Goal: Information Seeking & Learning: Check status

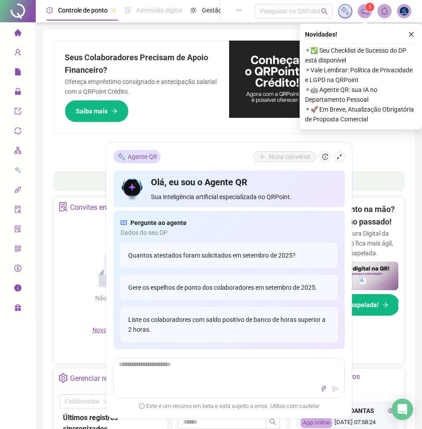
click at [391, 154] on div "Pague o QRPoint com Cartão de Crédito Sua assinatura: mais segurança, prática e…" at bounding box center [229, 102] width 350 height 125
click at [340, 158] on icon "shrink" at bounding box center [339, 157] width 6 height 6
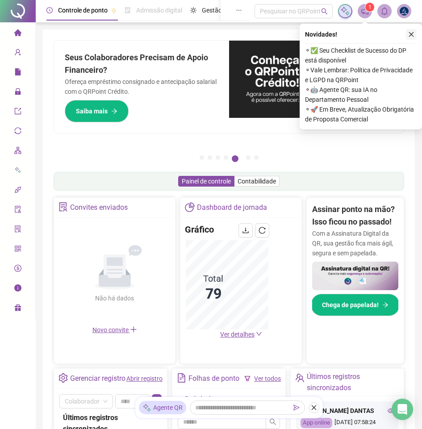
click at [411, 34] on icon "close" at bounding box center [411, 34] width 6 height 6
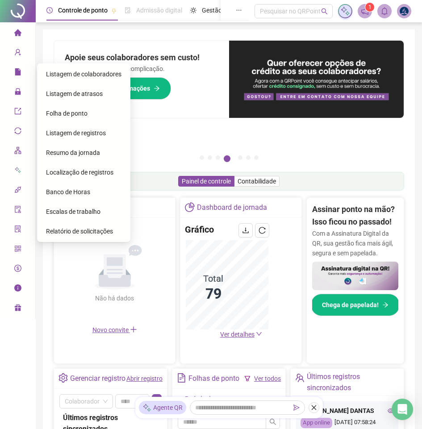
click at [79, 136] on span "Listagem de registros" at bounding box center [76, 132] width 60 height 7
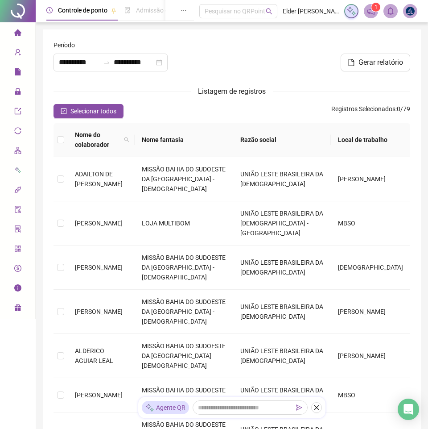
type input "**********"
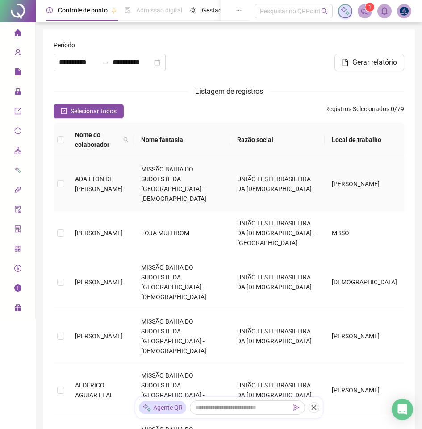
scroll to position [269, 0]
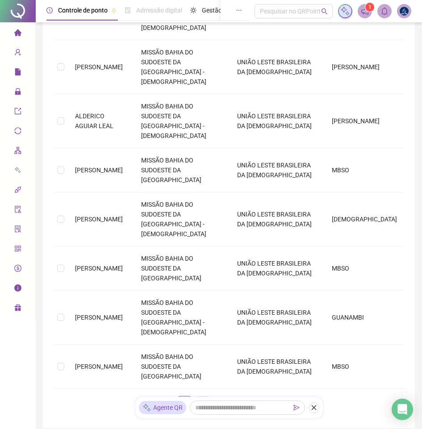
click at [204, 396] on link "2" at bounding box center [201, 402] width 13 height 13
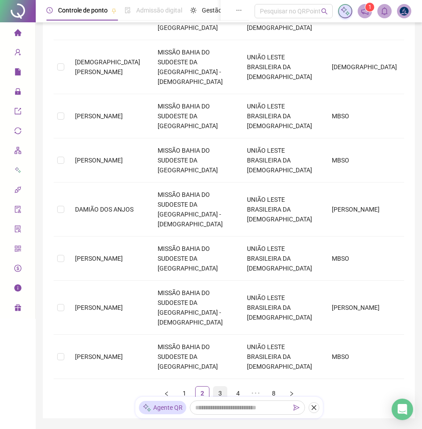
click at [220, 386] on link "3" at bounding box center [219, 392] width 13 height 13
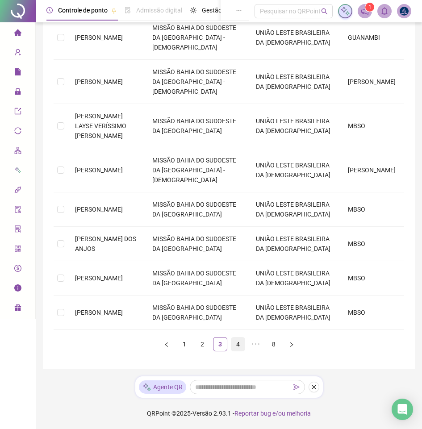
click at [233, 346] on link "4" at bounding box center [237, 343] width 13 height 13
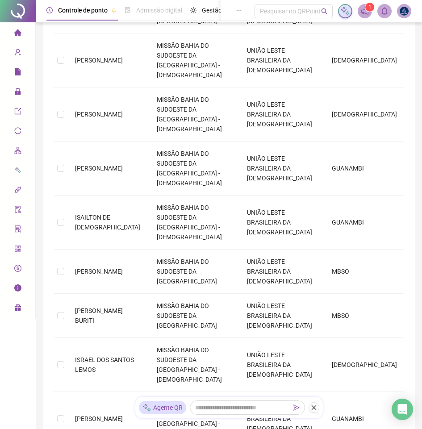
scroll to position [230, 0]
